Goal: Transaction & Acquisition: Book appointment/travel/reservation

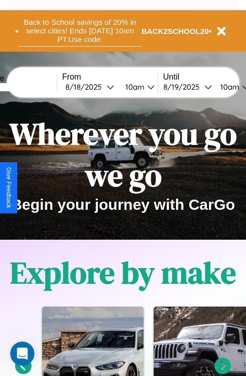
click at [80, 31] on button "Back to School savings of 20% in select cities! Ends 9/1 at 10am PT. Use code:" at bounding box center [80, 30] width 123 height 31
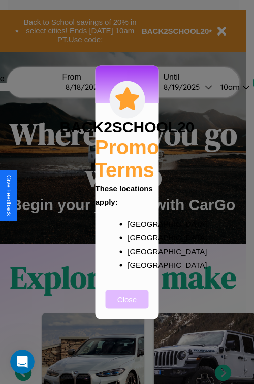
click at [127, 306] on button "Close" at bounding box center [126, 299] width 43 height 19
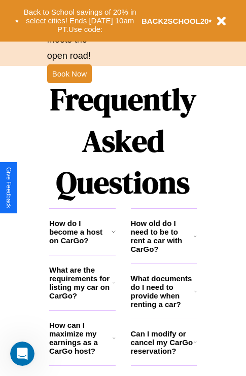
scroll to position [1229, 0]
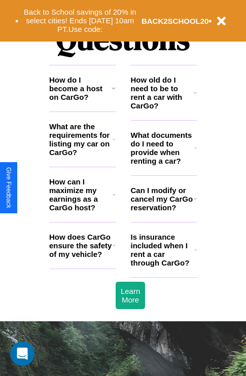
click at [163, 212] on h3 "Can I modify or cancel my CarGo reservation?" at bounding box center [162, 199] width 63 height 26
click at [113, 92] on icon at bounding box center [114, 88] width 4 height 8
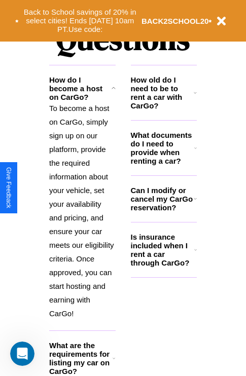
click at [163, 164] on h3 "What documents do I need to provide when renting a car?" at bounding box center [163, 148] width 64 height 34
click at [195, 254] on icon at bounding box center [195, 250] width 3 height 8
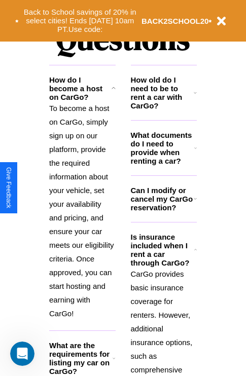
click at [163, 109] on h3 "How old do I need to be to rent a car with CarGo?" at bounding box center [162, 93] width 63 height 34
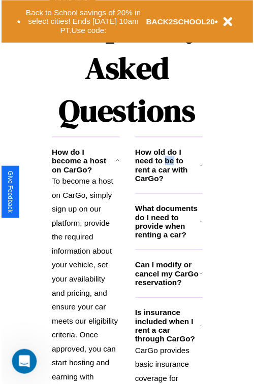
scroll to position [0, 0]
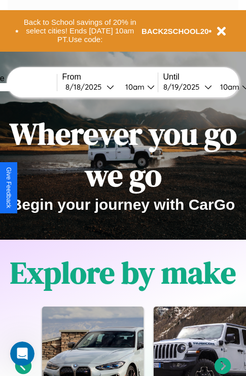
click at [34, 87] on input "text" at bounding box center [19, 87] width 76 height 8
type input "******"
click at [101, 87] on div "8 / 18 / 2025" at bounding box center [85, 87] width 41 height 10
select select "*"
select select "****"
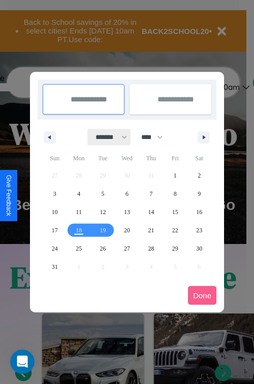
click at [107, 137] on select "******* ******** ***** ***** *** **** **** ****** ********* ******* ******** **…" at bounding box center [109, 137] width 43 height 17
select select "*"
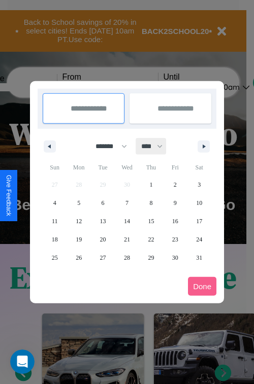
click at [156, 146] on select "**** **** **** **** **** **** **** **** **** **** **** **** **** **** **** ****…" at bounding box center [151, 146] width 30 height 17
select select "****"
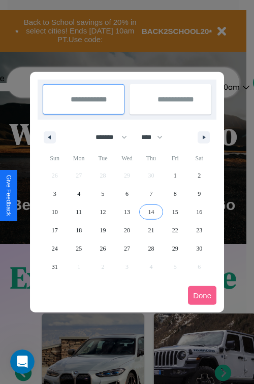
click at [151, 211] on span "14" at bounding box center [151, 212] width 6 height 18
type input "**********"
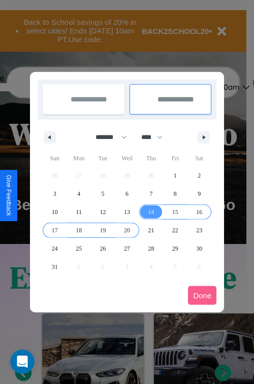
click at [126, 230] on span "20" at bounding box center [127, 230] width 6 height 18
type input "**********"
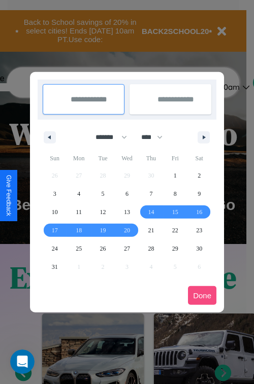
click at [202, 295] on button "Done" at bounding box center [202, 295] width 28 height 19
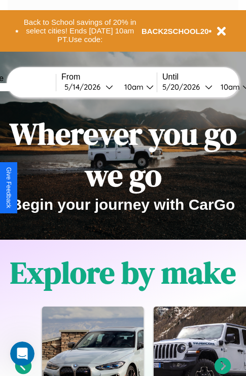
click at [145, 87] on div "10am" at bounding box center [132, 87] width 27 height 10
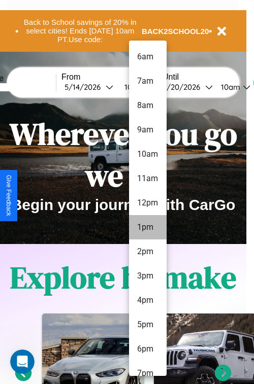
click at [147, 227] on li "1pm" at bounding box center [148, 227] width 38 height 24
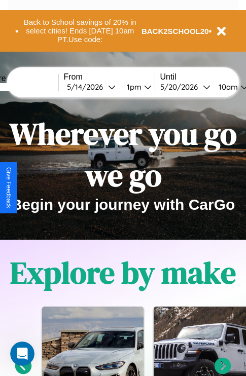
click at [239, 87] on div "10am" at bounding box center [227, 87] width 27 height 10
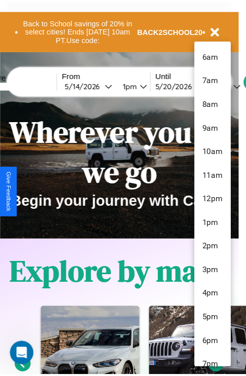
scroll to position [34, 0]
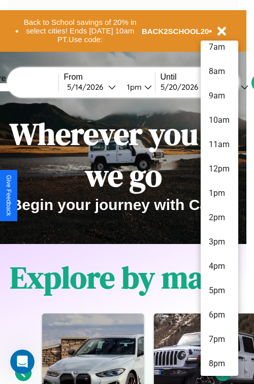
click at [219, 364] on li "8pm" at bounding box center [219, 363] width 38 height 24
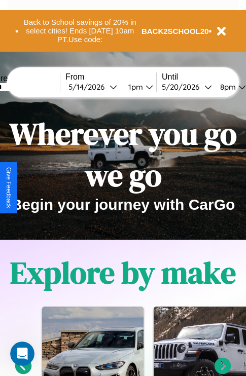
scroll to position [0, 34]
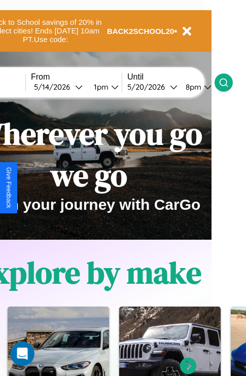
click at [229, 82] on icon at bounding box center [224, 83] width 10 height 10
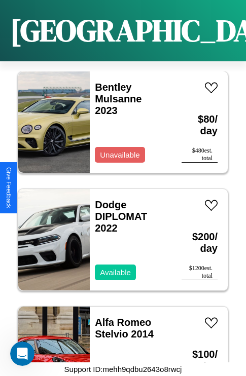
scroll to position [16276, 0]
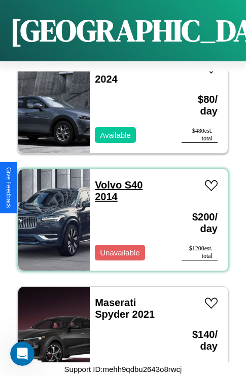
click at [105, 180] on link "Volvo S40 2014" at bounding box center [119, 191] width 48 height 23
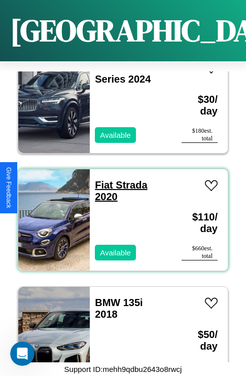
click at [100, 180] on link "Fiat Strada 2020" at bounding box center [121, 191] width 52 height 23
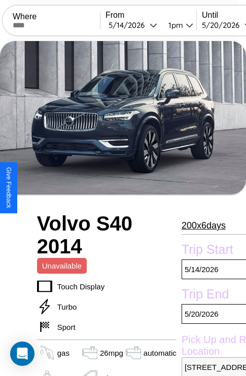
scroll to position [193, 43]
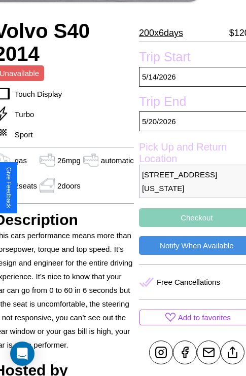
click at [188, 188] on p "413 Hillside Avenue Boston Massachusetts 21460 United States" at bounding box center [197, 181] width 116 height 33
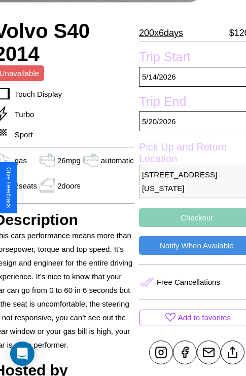
click at [188, 188] on p "413 Hillside Avenue Boston Massachusetts 21460 United States" at bounding box center [197, 181] width 116 height 33
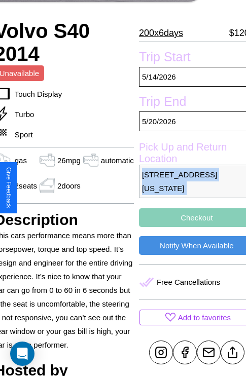
click at [188, 188] on p "413 Hillside Avenue Boston Massachusetts 21460 United States" at bounding box center [197, 181] width 116 height 33
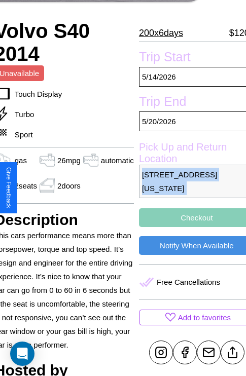
click at [188, 188] on p "413 Hillside Avenue Boston Massachusetts 21460 United States" at bounding box center [197, 181] width 116 height 33
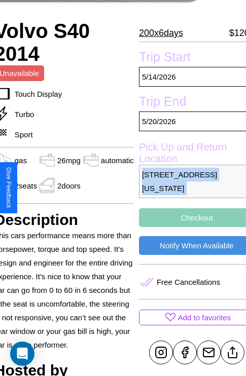
click at [188, 188] on p "413 Hillside Avenue Boston Massachusetts 21460 United States" at bounding box center [197, 181] width 116 height 33
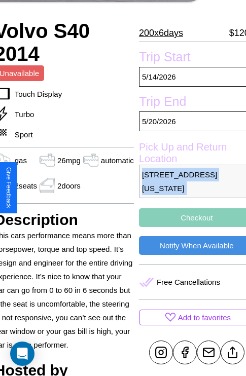
click at [188, 188] on p "413 Hillside Avenue Boston Massachusetts 21460 United States" at bounding box center [197, 181] width 116 height 33
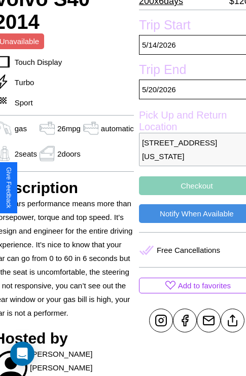
scroll to position [236, 43]
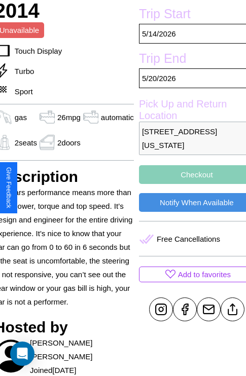
click at [188, 184] on button "Checkout" at bounding box center [197, 174] width 116 height 19
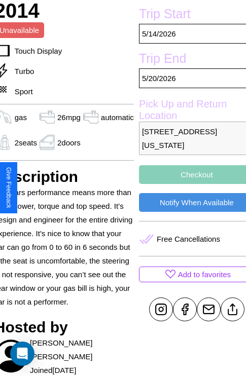
click at [188, 184] on button "Checkout" at bounding box center [197, 174] width 116 height 19
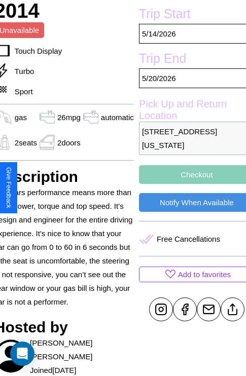
click at [188, 184] on button "Checkout" at bounding box center [197, 174] width 116 height 19
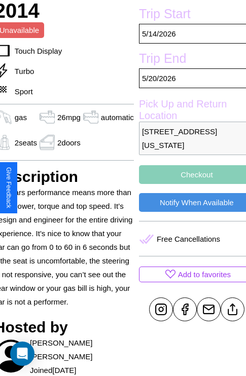
click at [188, 184] on button "Checkout" at bounding box center [197, 174] width 116 height 19
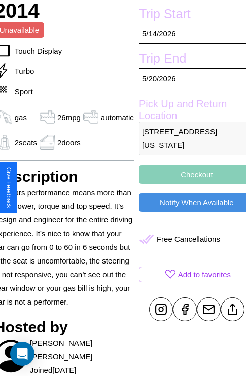
click at [188, 184] on button "Checkout" at bounding box center [197, 174] width 116 height 19
